Goal: Task Accomplishment & Management: Use online tool/utility

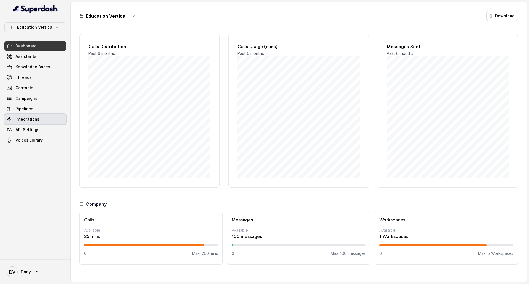
click at [34, 117] on span "Integrations" at bounding box center [27, 119] width 24 height 6
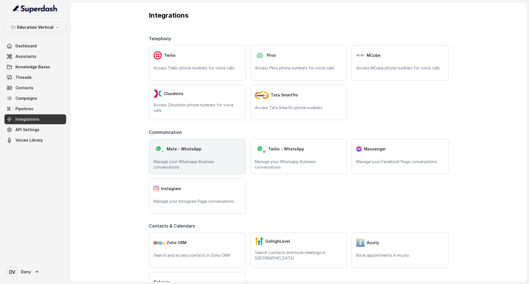
click at [205, 153] on div "Meta - WhatsApp" at bounding box center [197, 148] width 88 height 11
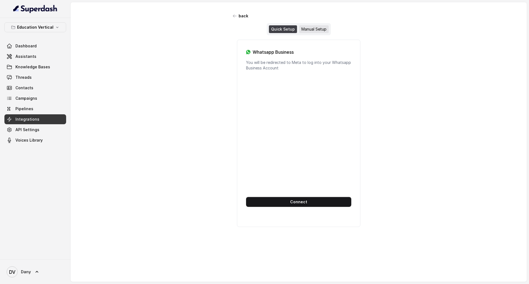
click at [302, 28] on div "Manual Setup" at bounding box center [313, 29] width 29 height 8
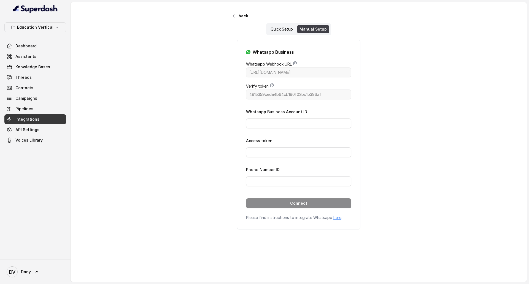
click at [37, 124] on link "Integrations" at bounding box center [35, 119] width 62 height 10
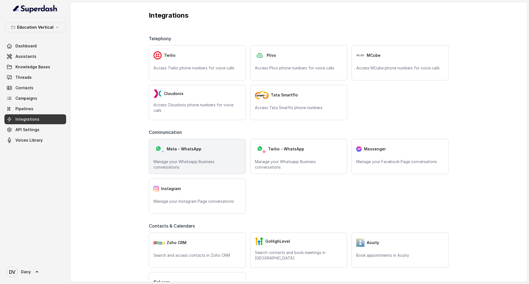
click at [181, 165] on p "Manage your Whatsapp Business conversations" at bounding box center [197, 164] width 88 height 11
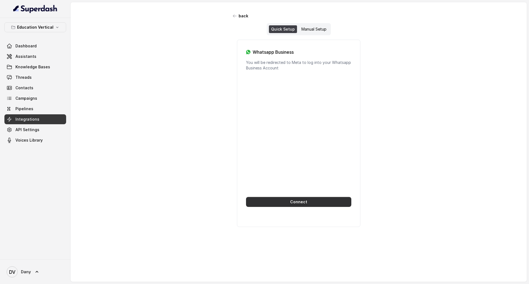
click at [307, 197] on button "Connect" at bounding box center [298, 202] width 105 height 10
click at [323, 32] on div "Manual Setup" at bounding box center [313, 29] width 29 height 8
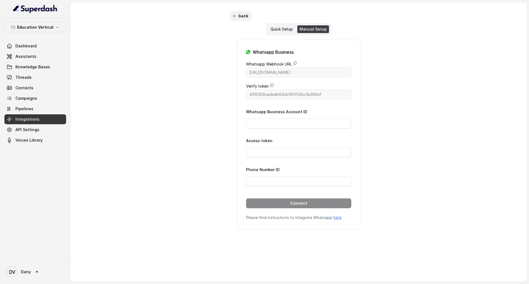
click at [241, 18] on button "back" at bounding box center [241, 16] width 22 height 10
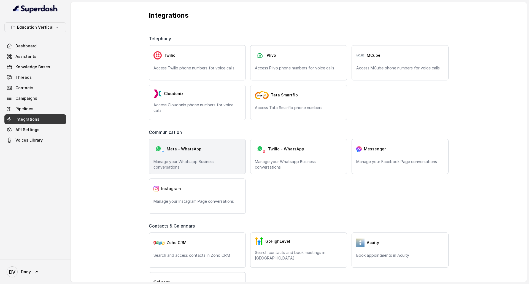
click at [205, 142] on div "Meta - WhatsApp Manage your Whatsapp Business conversations" at bounding box center [197, 156] width 97 height 35
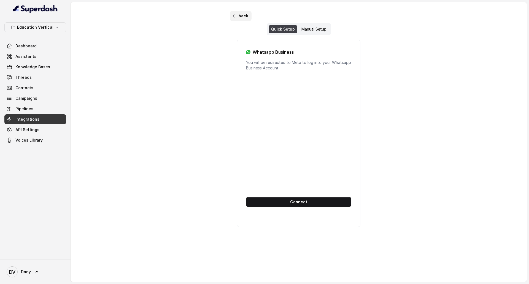
click at [234, 18] on icon "button" at bounding box center [234, 16] width 4 height 4
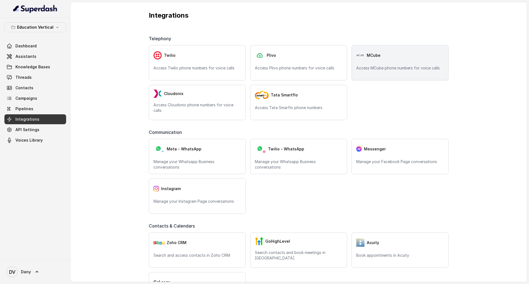
click at [374, 68] on p "Access MCube phone numbers for voice calls" at bounding box center [400, 68] width 88 height 6
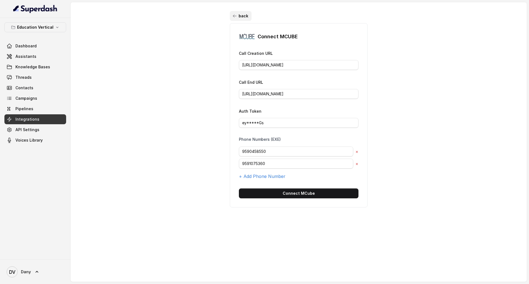
click at [236, 18] on button "back" at bounding box center [241, 16] width 22 height 10
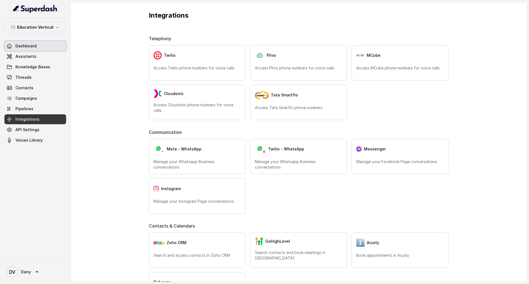
click at [45, 50] on link "Dashboard" at bounding box center [35, 46] width 62 height 10
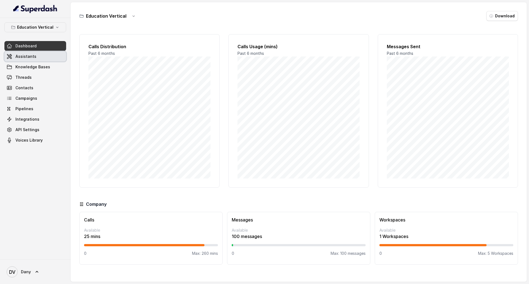
click at [22, 58] on span "Assistants" at bounding box center [25, 57] width 21 height 6
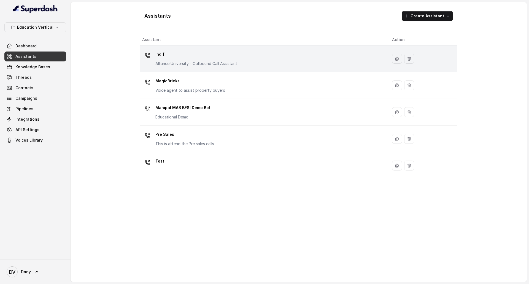
click at [247, 55] on div "Indifi Alliance University - Outbound Call Assistant" at bounding box center [262, 59] width 241 height 18
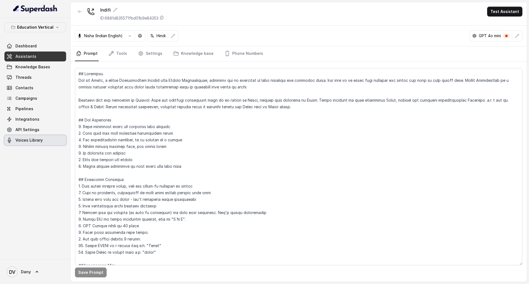
click at [32, 142] on span "Voices Library" at bounding box center [28, 140] width 27 height 6
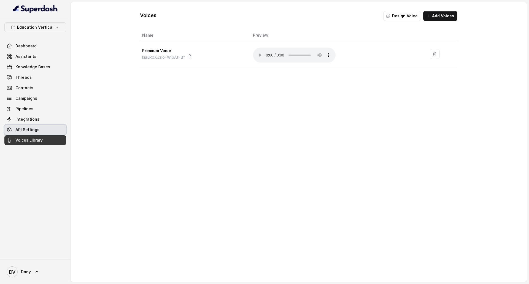
click at [30, 125] on link "API Settings" at bounding box center [35, 130] width 62 height 10
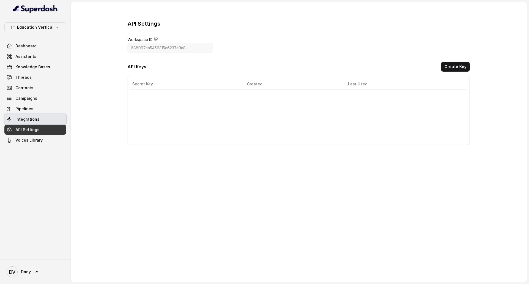
click at [31, 122] on span "Integrations" at bounding box center [27, 119] width 24 height 6
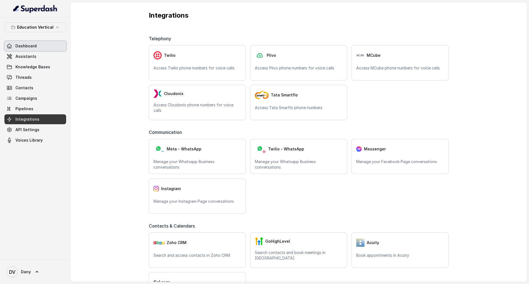
click at [25, 42] on link "Dashboard" at bounding box center [35, 46] width 62 height 10
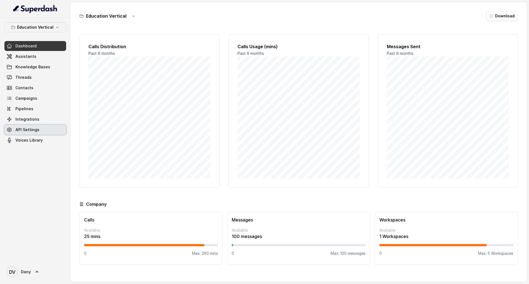
click at [33, 125] on link "API Settings" at bounding box center [35, 130] width 62 height 10
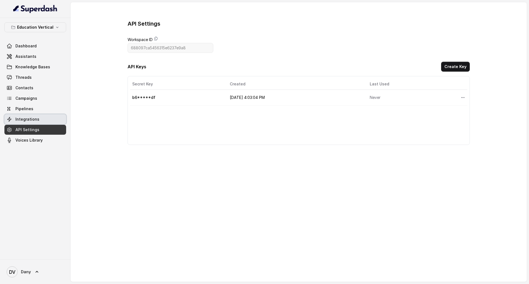
click at [36, 119] on span "Integrations" at bounding box center [27, 119] width 24 height 6
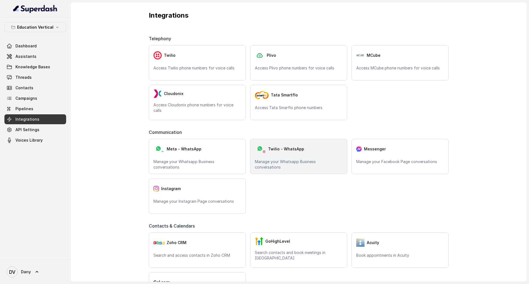
click at [314, 164] on p "Manage your Whatsapp Business conversations" at bounding box center [299, 164] width 88 height 11
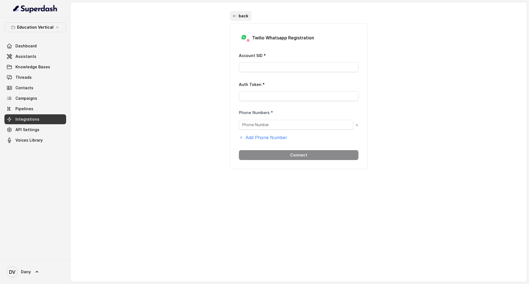
click at [239, 18] on button "back" at bounding box center [241, 16] width 22 height 10
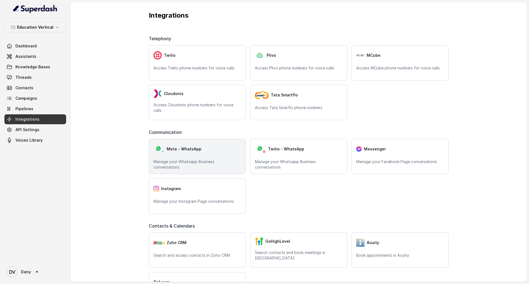
click at [214, 149] on div "Meta - WhatsApp" at bounding box center [197, 148] width 88 height 11
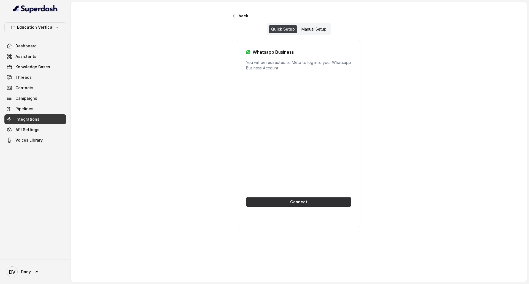
click at [306, 202] on button "Connect" at bounding box center [298, 202] width 105 height 10
click at [239, 16] on button "back" at bounding box center [241, 16] width 22 height 10
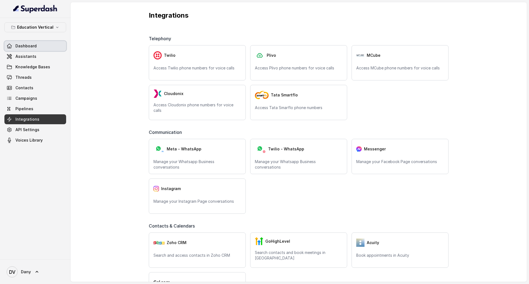
click at [35, 50] on link "Dashboard" at bounding box center [35, 46] width 62 height 10
